Goal: Information Seeking & Learning: Learn about a topic

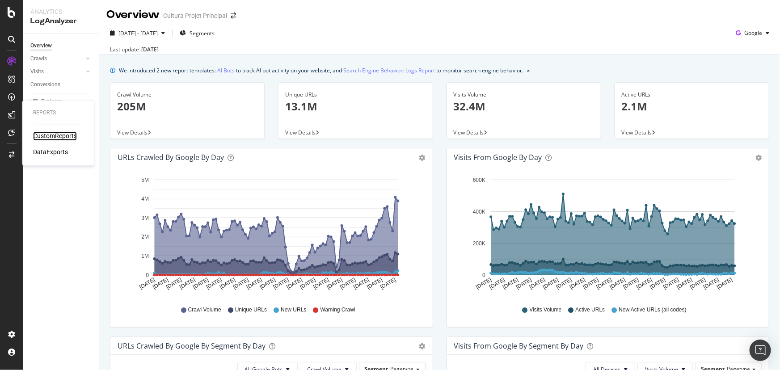
click at [54, 134] on div "CustomReports" at bounding box center [55, 136] width 44 height 9
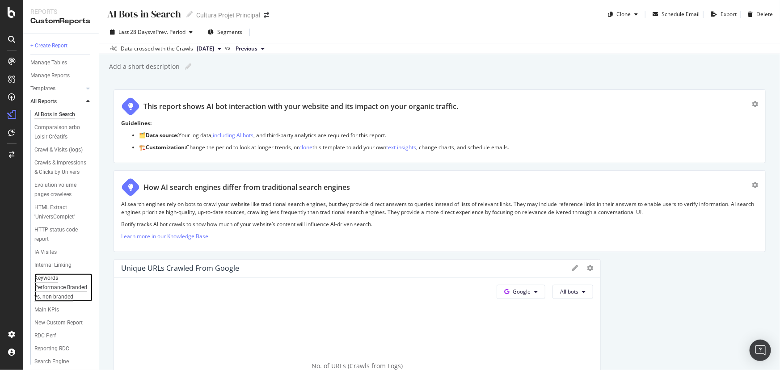
click at [56, 302] on div "Keywords Performance Branded vs. non-branded" at bounding box center [61, 288] width 54 height 28
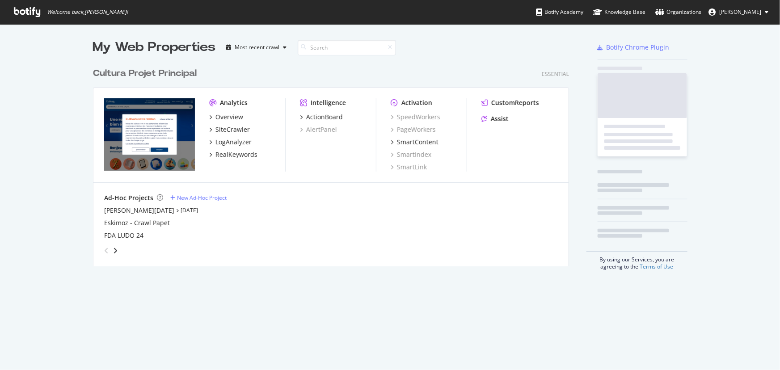
scroll to position [204, 477]
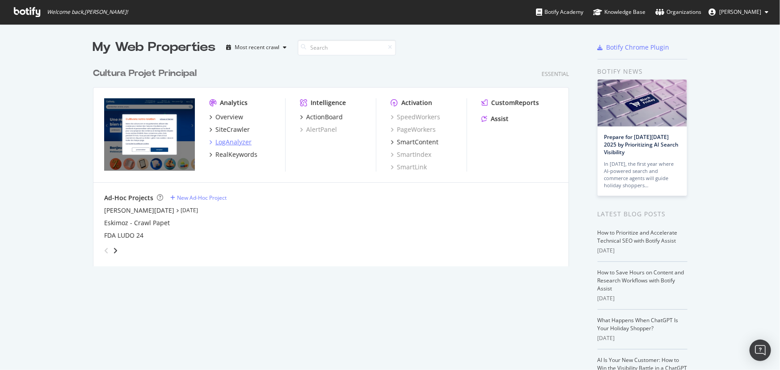
click at [220, 143] on div "LogAnalyzer" at bounding box center [234, 142] width 36 height 9
